Goal: Feedback & Contribution: Submit feedback/report problem

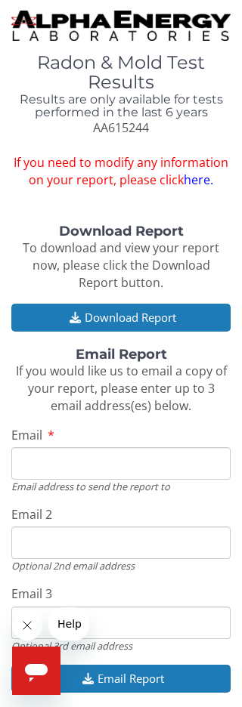
click at [141, 314] on button "Download Report" at bounding box center [120, 318] width 219 height 28
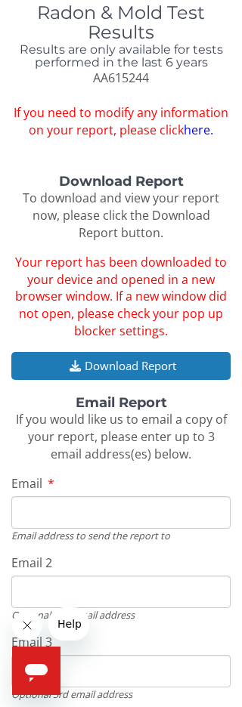
scroll to position [63, 0]
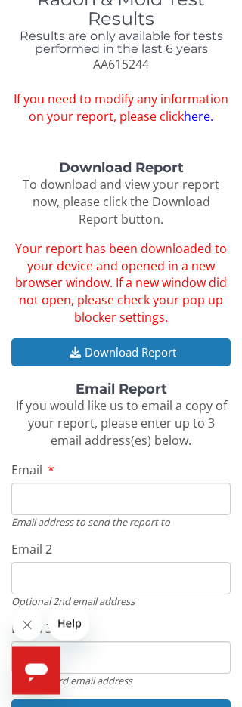
click at [63, 490] on input "Email" at bounding box center [120, 500] width 219 height 32
click at [82, 484] on input "Email" at bounding box center [120, 500] width 219 height 32
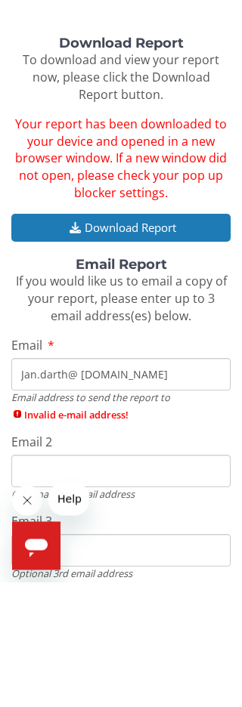
click at [57, 484] on input "Jan.darth@ [DOMAIN_NAME]" at bounding box center [120, 500] width 219 height 32
click at [201, 580] on input "Email 2" at bounding box center [120, 596] width 219 height 32
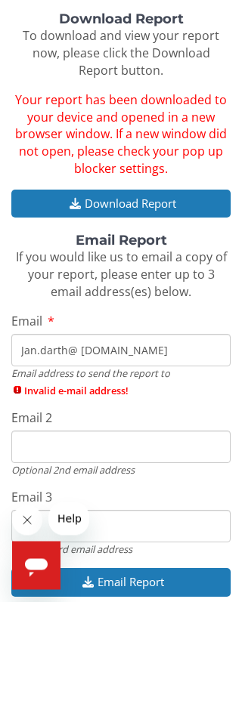
scroll to position [106, 0]
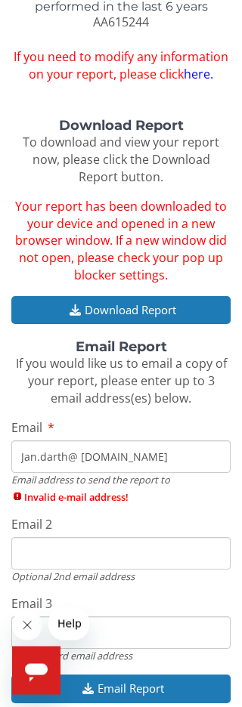
click at [75, 442] on input "Jan.darth@ [DOMAIN_NAME]" at bounding box center [120, 457] width 219 height 32
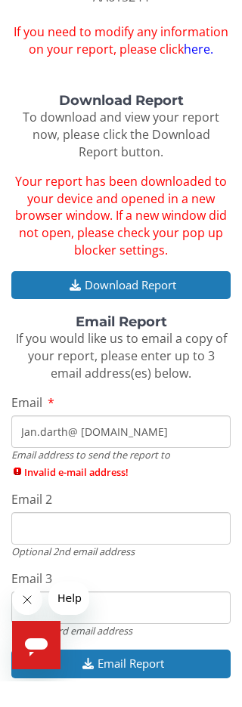
click at [86, 441] on input "Jan.darth@ [DOMAIN_NAME]" at bounding box center [120, 457] width 219 height 32
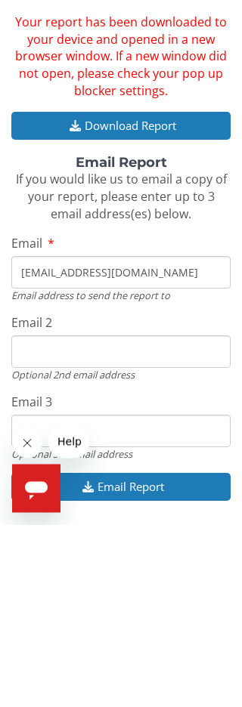
scroll to position [145, 0]
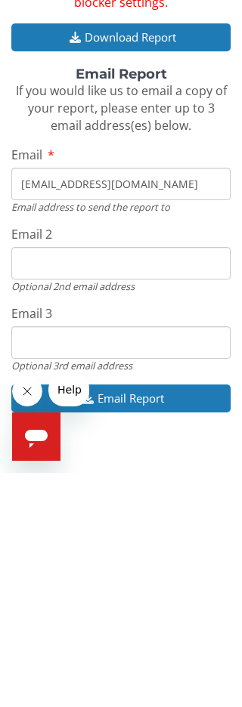
type input "[EMAIL_ADDRESS][DOMAIN_NAME]"
click at [44, 441] on icon "Open messaging window" at bounding box center [36, 436] width 27 height 27
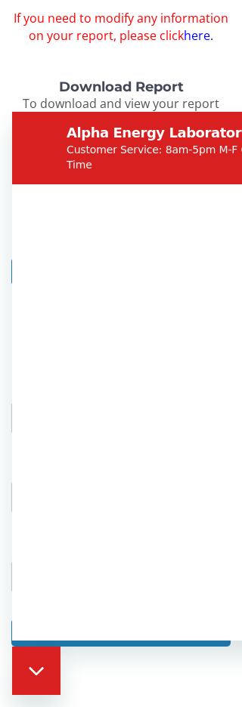
scroll to position [0, 0]
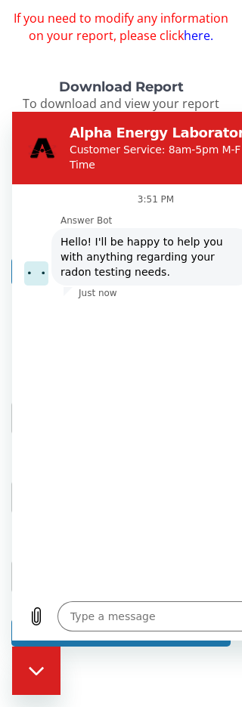
type textarea "x"
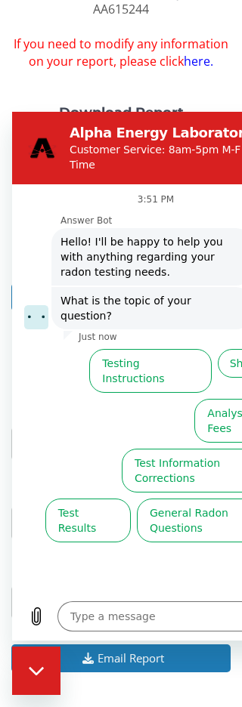
scroll to position [118, 0]
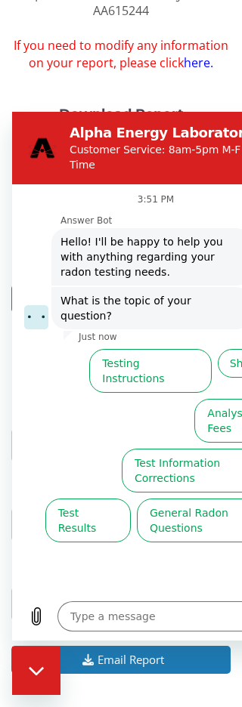
click at [105, 620] on textarea at bounding box center [173, 617] width 233 height 30
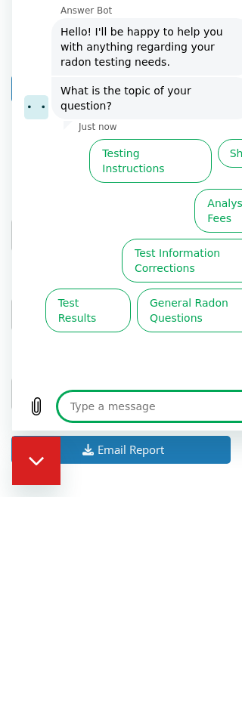
scroll to position [146, 0]
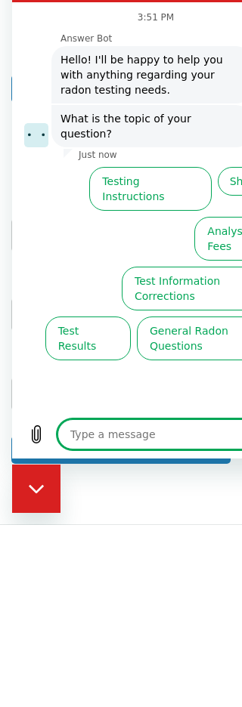
click at [98, 433] on textarea at bounding box center [173, 434] width 233 height 30
type textarea "I"
type textarea "x"
type textarea "I"
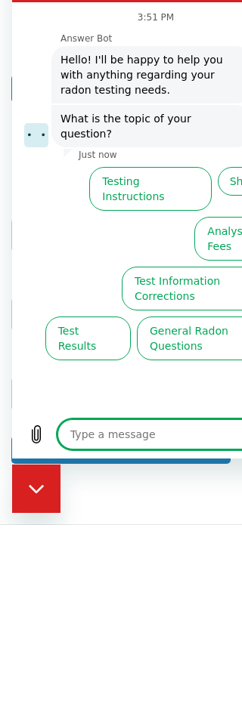
type textarea "x"
type textarea "I"
type textarea "x"
type textarea "I"
type textarea "x"
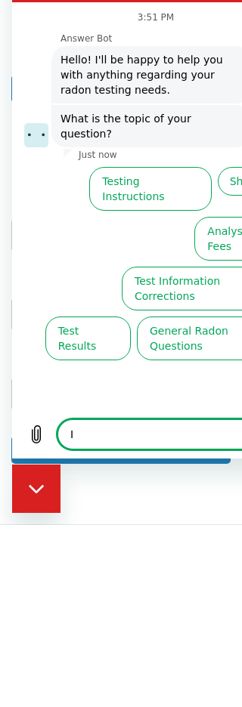
type textarea "x"
type textarea "W"
type textarea "x"
type textarea "Wh"
type textarea "x"
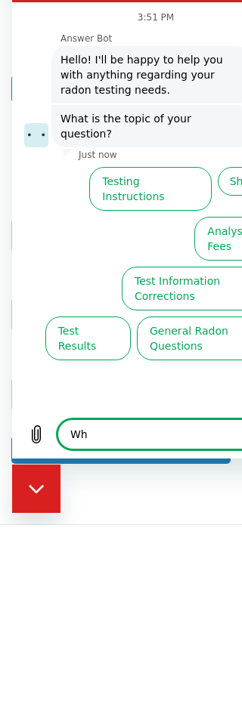
type textarea "Whe"
type textarea "x"
type textarea "When"
type textarea "x"
type textarea "When"
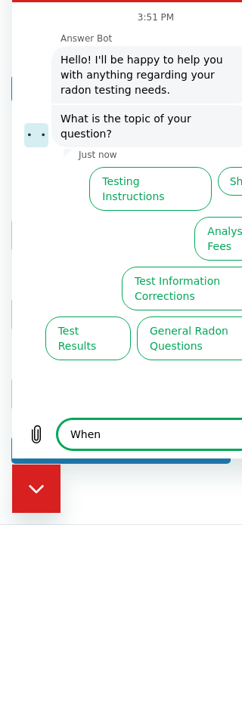
type textarea "x"
type textarea "When I"
type textarea "x"
type textarea "When I"
type textarea "x"
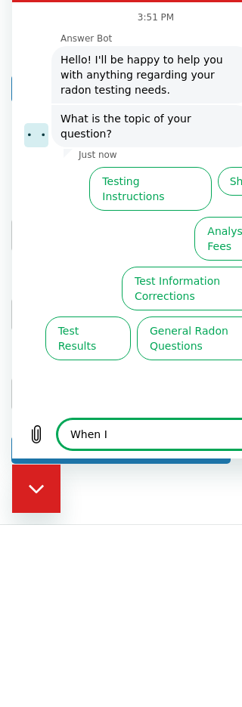
type textarea "When I a"
type textarea "x"
type textarea "When I as"
type textarea "x"
type textarea "When I ask"
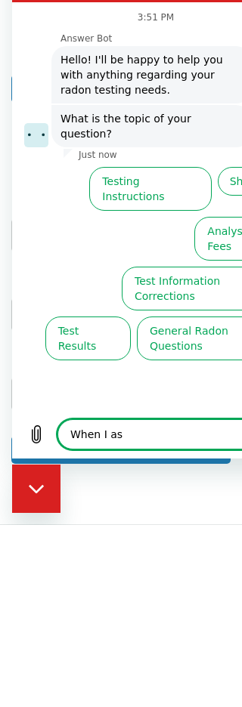
type textarea "x"
click at [67, 438] on textarea "When I ask" at bounding box center [173, 434] width 233 height 30
type textarea "IWhen I ask"
type textarea "x"
type textarea "When I ask"
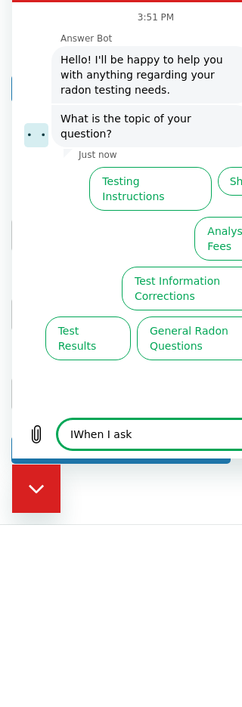
type textarea "x"
click at [135, 425] on textarea "When I ask" at bounding box center [173, 434] width 233 height 30
click at [146, 435] on textarea "When I ask" at bounding box center [173, 434] width 233 height 30
type textarea "When I as"
type textarea "x"
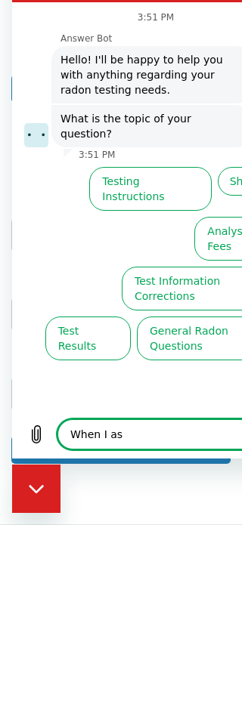
type textarea "When I a"
type textarea "x"
type textarea "When I"
type textarea "x"
type textarea "When I"
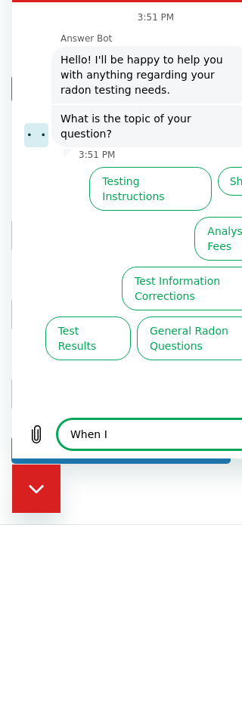
type textarea "x"
type textarea "When"
type textarea "x"
type textarea "When"
type textarea "x"
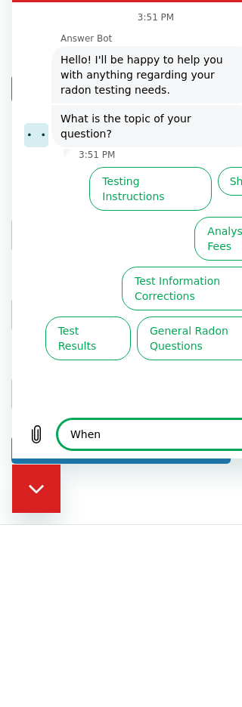
type textarea "Whe"
type textarea "x"
type textarea "Wh"
type textarea "x"
type textarea "W"
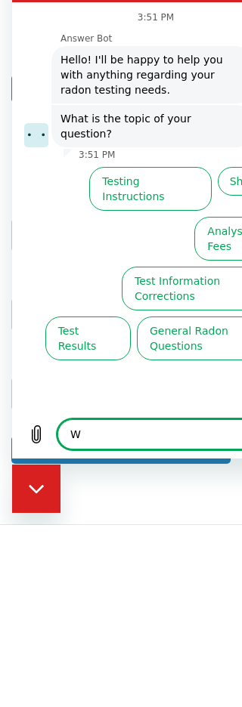
type textarea "x"
type textarea "I"
type textarea "x"
type textarea "I"
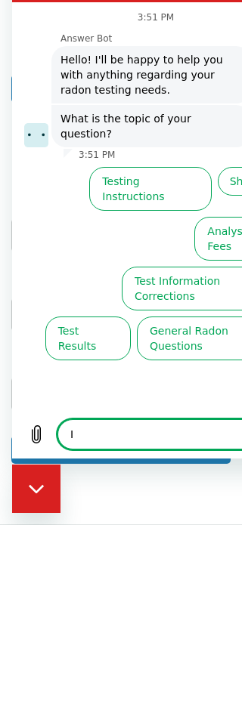
type textarea "x"
type textarea "I r"
type textarea "x"
type textarea "I re"
type textarea "x"
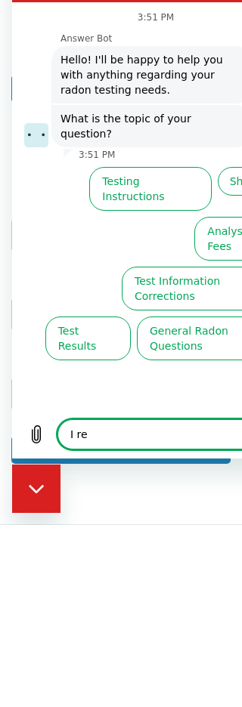
type textarea "I rec"
type textarea "x"
type textarea "I rece"
type textarea "x"
type textarea "I recei"
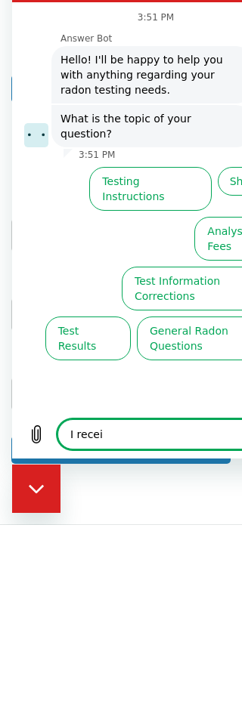
type textarea "x"
type textarea "I receiv"
type textarea "x"
type textarea "I recei"
type textarea "x"
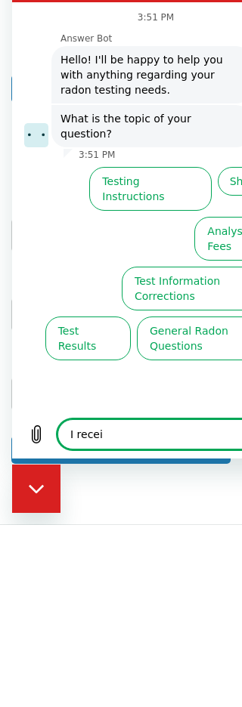
type textarea "I rece"
type textarea "x"
type textarea "I rec"
type textarea "x"
type textarea "I re"
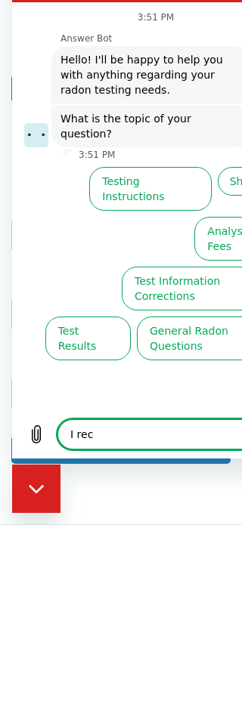
type textarea "x"
type textarea "I r"
type textarea "x"
type textarea "I"
type textarea "x"
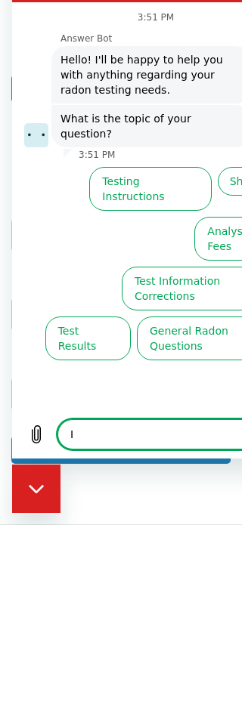
type textarea "I w"
type textarea "x"
type textarea "I wa"
type textarea "x"
type textarea "I was"
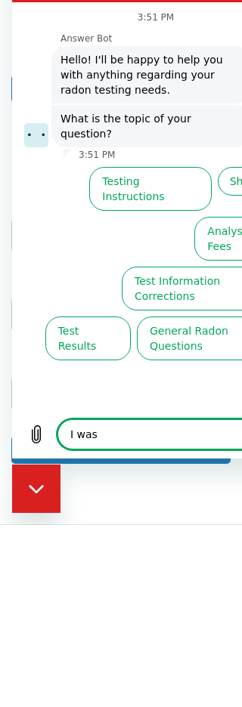
type textarea "x"
type textarea "I was"
type textarea "x"
type textarea "I was u"
type textarea "x"
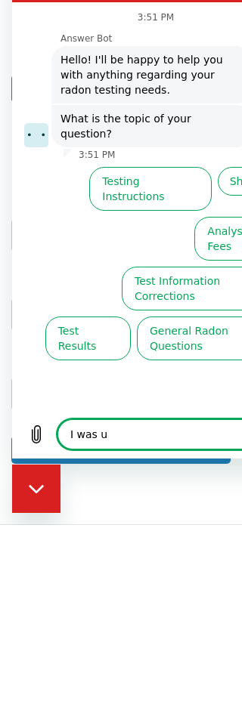
type textarea "I was un"
type textarea "x"
type textarea "I was una"
type textarea "x"
type textarea "I was unab"
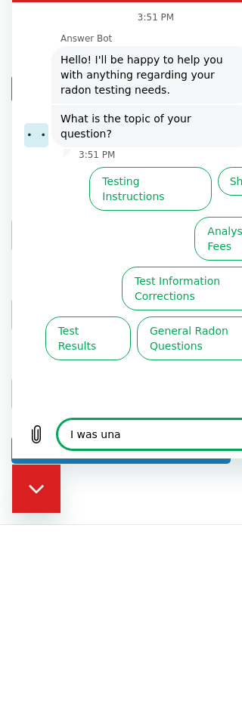
type textarea "x"
type textarea "I was unabl"
type textarea "x"
type textarea "I was unable"
type textarea "x"
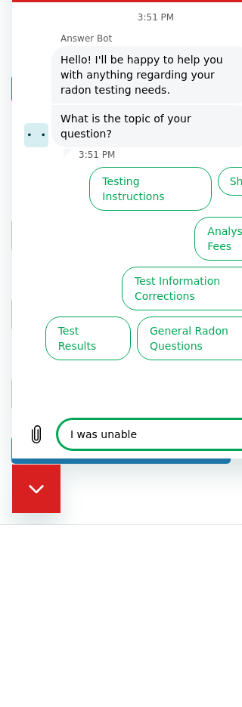
type textarea "I was unable"
type textarea "x"
type textarea "I was unable t"
type textarea "x"
type textarea "I was unable to"
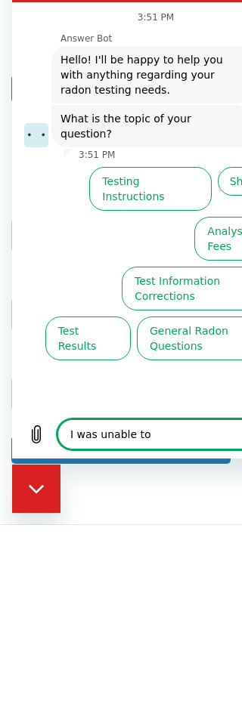
type textarea "x"
type textarea "I was unable to"
type textarea "x"
type textarea "I was unable to g"
type textarea "x"
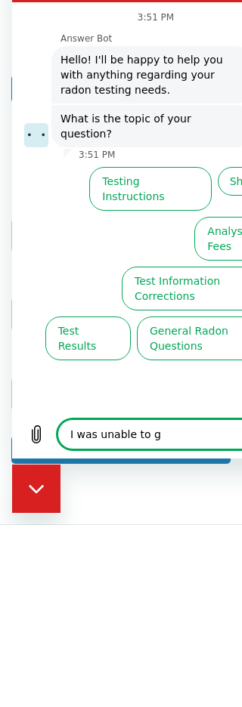
type textarea "I was unable to ge"
type textarea "x"
type textarea "I was unable to get"
type textarea "x"
type textarea "I was unable to get"
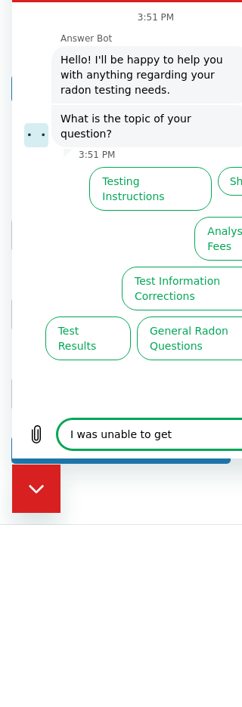
type textarea "x"
type textarea "I was unable to get m"
type textarea "x"
type textarea "I was unable to get my"
type textarea "x"
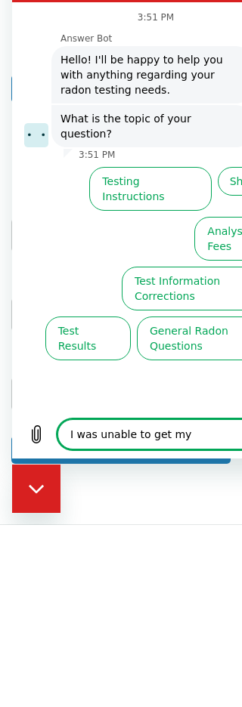
type textarea "I was unable to get my"
type textarea "x"
type textarea "I was unable to get my t"
type textarea "x"
type textarea "I was unable to get my te"
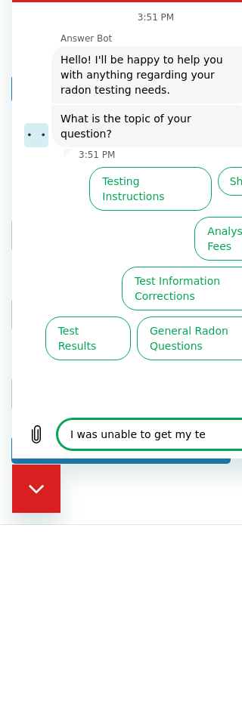
type textarea "x"
type textarea "I was unable to get my tes"
type textarea "x"
type textarea "I was unable to get my test"
type textarea "x"
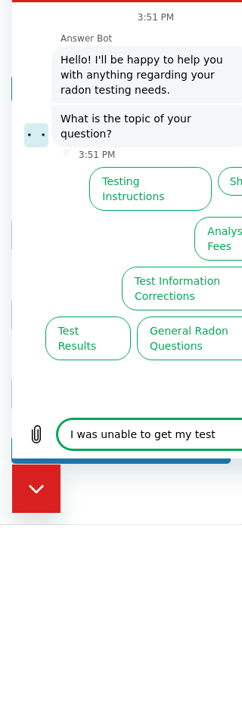
type textarea "I was unable to get my test"
type textarea "x"
type textarea "I was unable to get my test r"
type textarea "x"
type textarea "I was unable to get my test re"
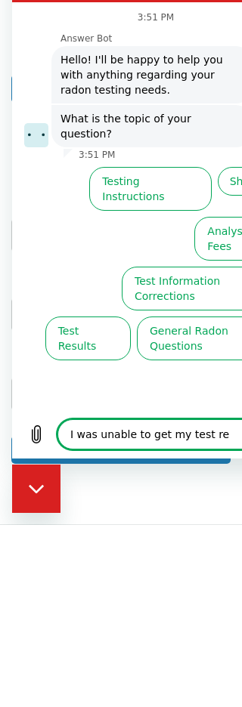
type textarea "x"
type textarea "I was unable to get my test res"
type textarea "x"
type textarea "I was unable to get my test resu"
type textarea "x"
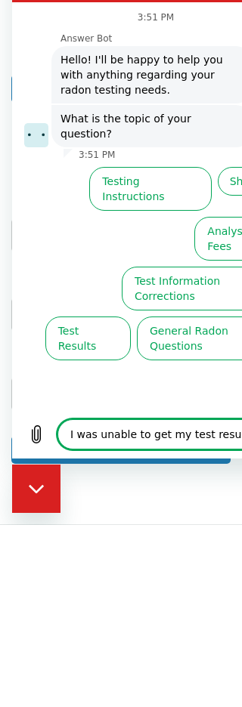
type textarea "I was unable to get my test resul"
type textarea "x"
type textarea "I was unable to get my test result"
type textarea "x"
type textarea "I was unable to get my test results"
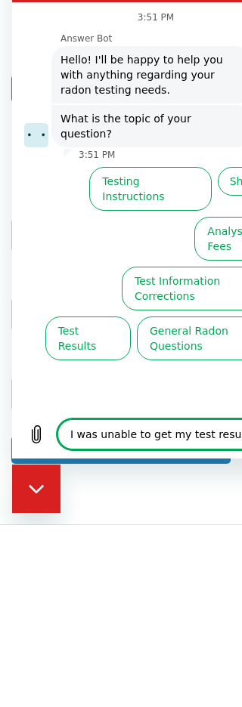
type textarea "x"
type textarea "I was unable to get my test results"
type textarea "x"
type textarea "I was unable to get my test results b"
type textarea "x"
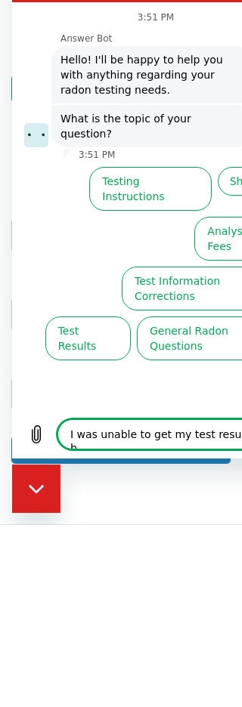
scroll to position [145, 0]
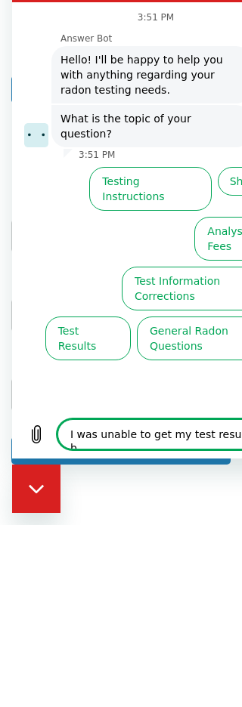
type textarea "I was unable to get my test results be"
type textarea "x"
type textarea "I was unable to get my test results bec"
type textarea "x"
type textarea "I was unable to get my test results beca"
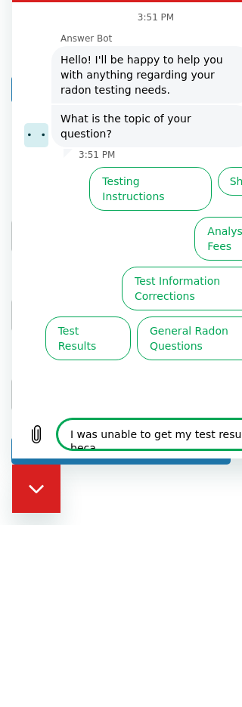
type textarea "x"
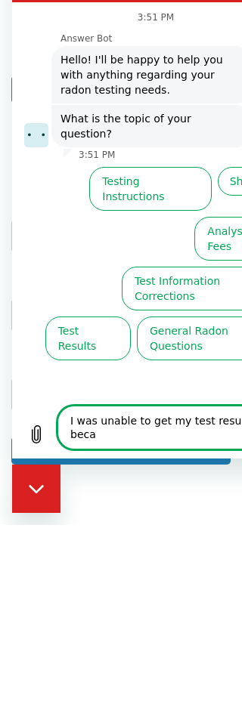
type textarea "I was unable to get my test results becau"
type textarea "x"
type textarea "I was unable to get my test results becaus"
type textarea "x"
type textarea "I was unable to get my test results because"
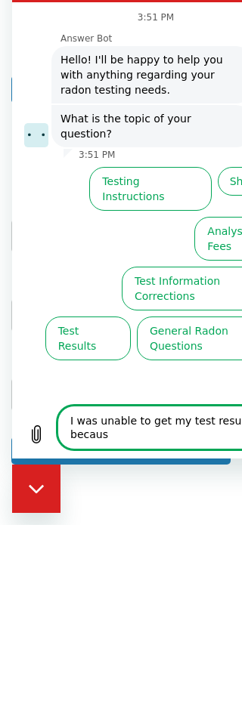
type textarea "x"
type textarea "I was unable to get my test results because"
type textarea "x"
type textarea "I was unable to get my test results because I"
type textarea "x"
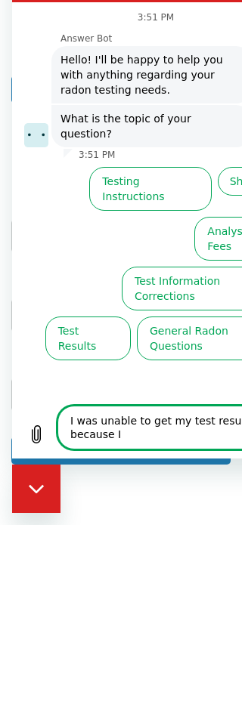
type textarea "I was unable to get my test results because I"
type textarea "x"
type textarea "I was unable to get my test results because I d"
type textarea "x"
type textarea "I was unable to get my test results because I di"
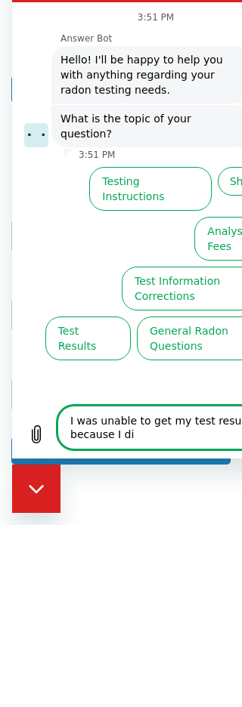
type textarea "x"
type textarea "I was unable to get my test results because I did"
type textarea "x"
type textarea "I was unable to get my test results because I didn"
type textarea "x"
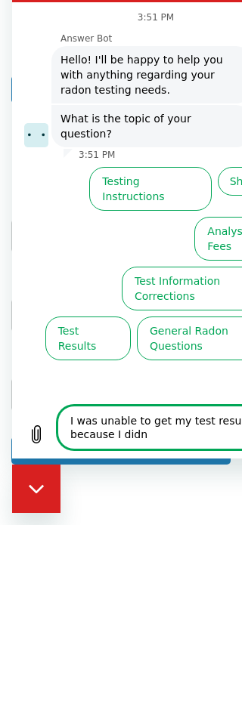
type textarea "I was unable to get my test results because I didn’"
type textarea "x"
type textarea "I was unable to get my test results because I didn’t"
type textarea "x"
type textarea "I was unable to get my test results because I didn’t"
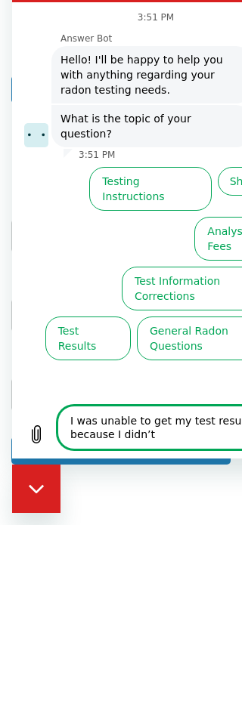
type textarea "x"
type textarea "I was unable to get my test results because I didn’t a"
type textarea "x"
type textarea "I was unable to get my test results because I didn’t ad"
type textarea "x"
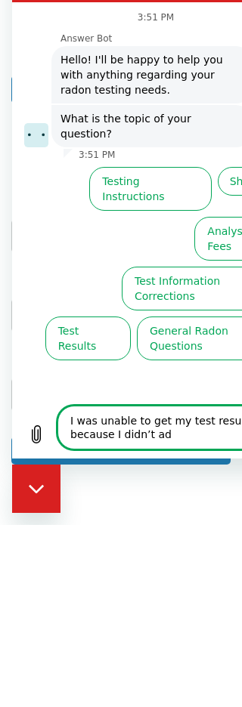
type textarea "I was unable to get my test results because I didn’t add"
type textarea "x"
type textarea "I was unable to get my test results because I didn’t add"
type textarea "x"
type textarea "I was unable to get my test results because I didn’t add t"
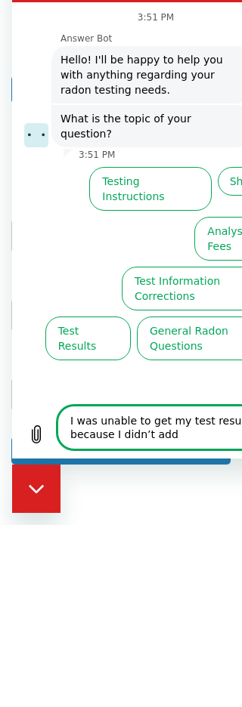
type textarea "x"
type textarea "I was unable to get my test results because I didn’t add th"
type textarea "x"
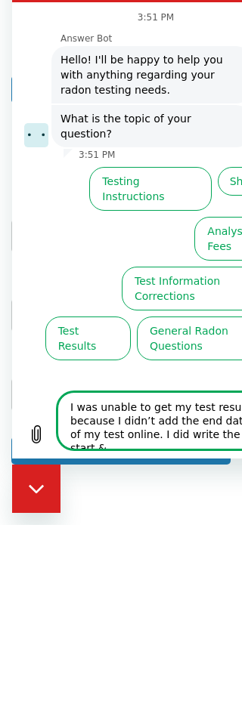
click at [150, 433] on textarea "I was unable to get my test results because I didn’t add the end date of my tes…" at bounding box center [173, 420] width 233 height 57
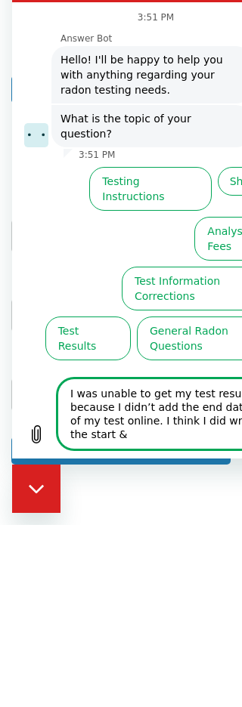
click at [122, 438] on textarea "I was unable to get my test results because I didn’t add the end date of my tes…" at bounding box center [173, 414] width 233 height 71
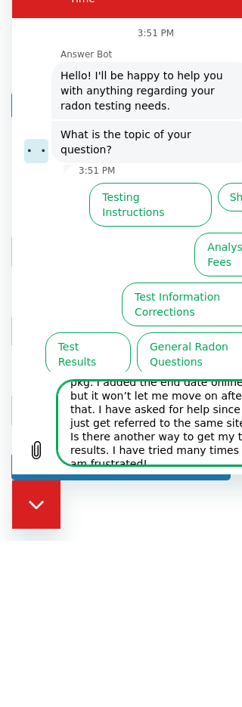
scroll to position [68, 0]
click at [48, 506] on div "Close messaging window" at bounding box center [36, 504] width 45 height 45
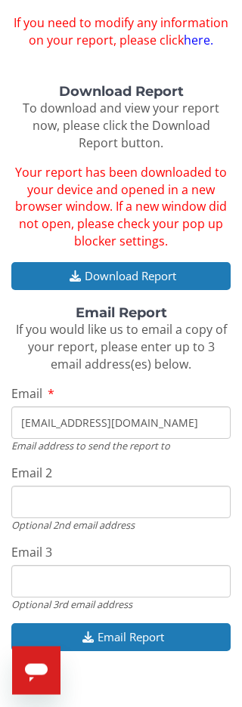
scroll to position [145, 0]
